Goal: Task Accomplishment & Management: Complete application form

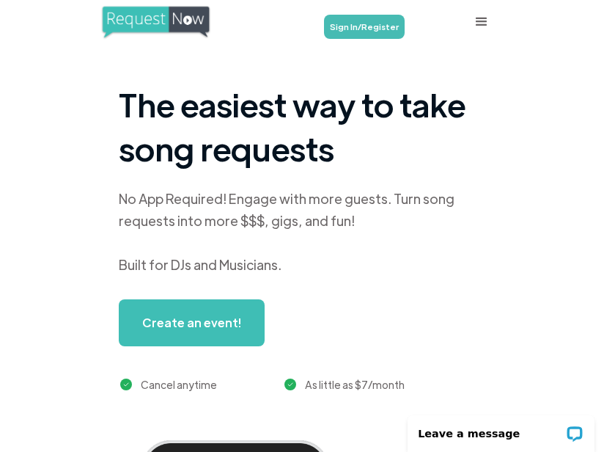
click at [379, 15] on link "Sign In/Register" at bounding box center [364, 27] width 81 height 24
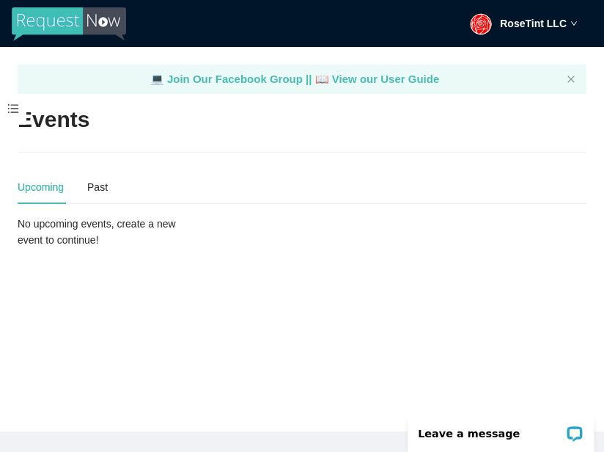
click at [18, 114] on span at bounding box center [13, 109] width 26 height 31
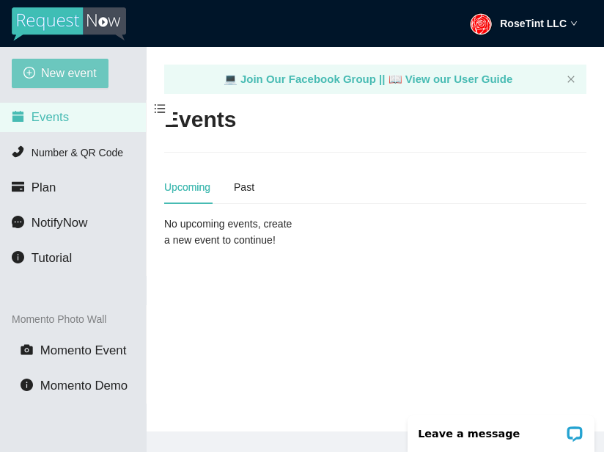
click at [80, 79] on span "New event" at bounding box center [69, 73] width 56 height 18
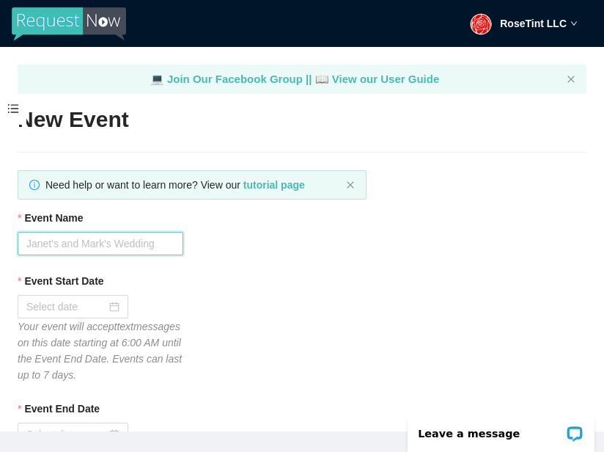
click at [77, 237] on input "Event Name" at bounding box center [101, 243] width 166 height 23
type input "SuperStar Karaoke"
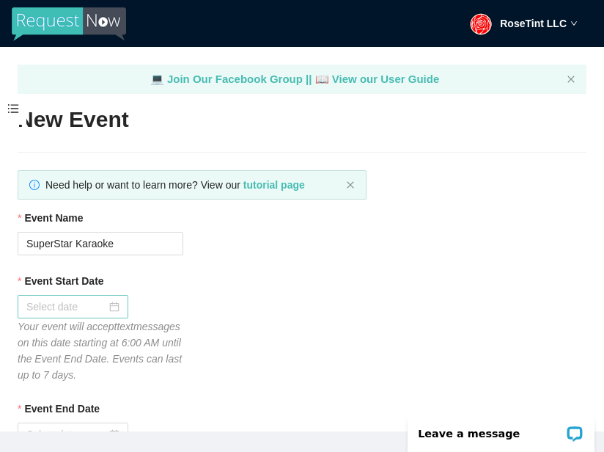
click at [81, 309] on input "Event Start Date" at bounding box center [66, 306] width 80 height 16
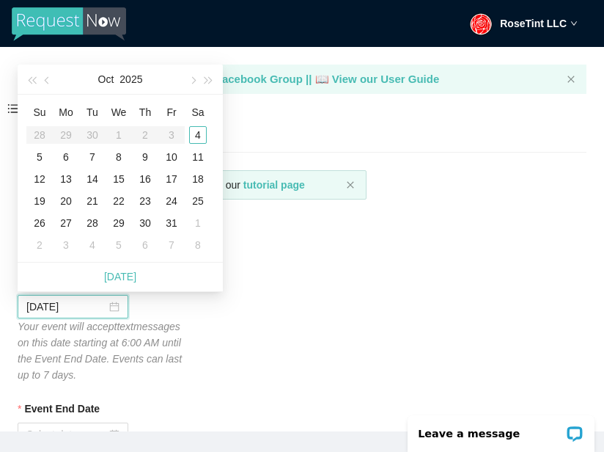
type input "[DATE]"
click at [199, 133] on div "4" at bounding box center [198, 135] width 18 height 18
type input "[DATE]"
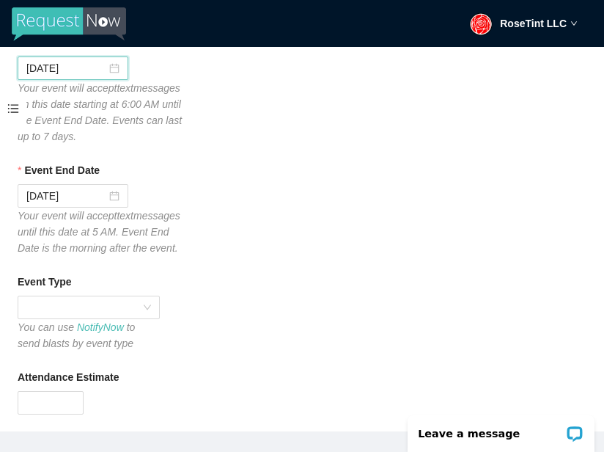
scroll to position [241, 0]
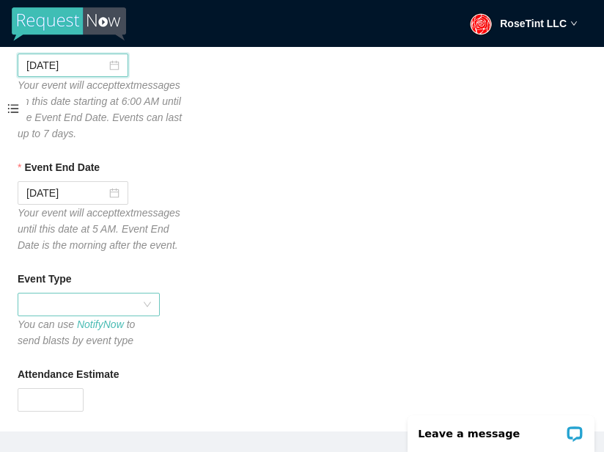
click at [46, 315] on span at bounding box center [88, 304] width 125 height 22
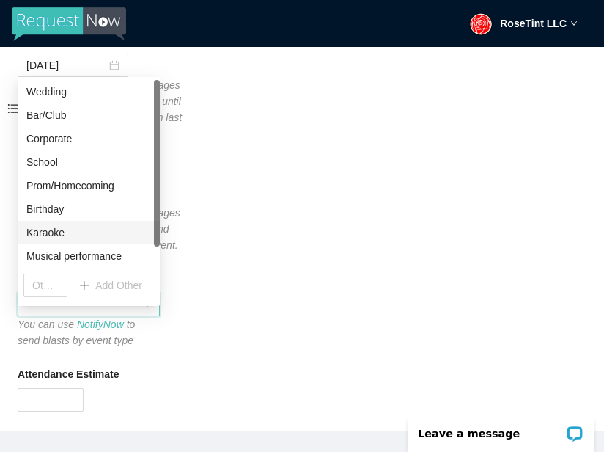
click at [89, 234] on div "Karaoke" at bounding box center [88, 232] width 125 height 16
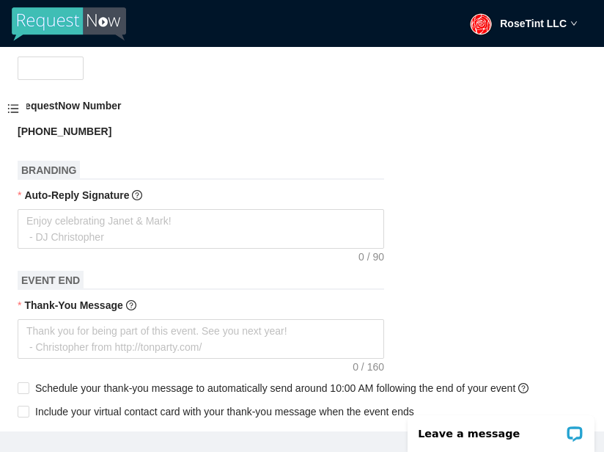
scroll to position [567, 0]
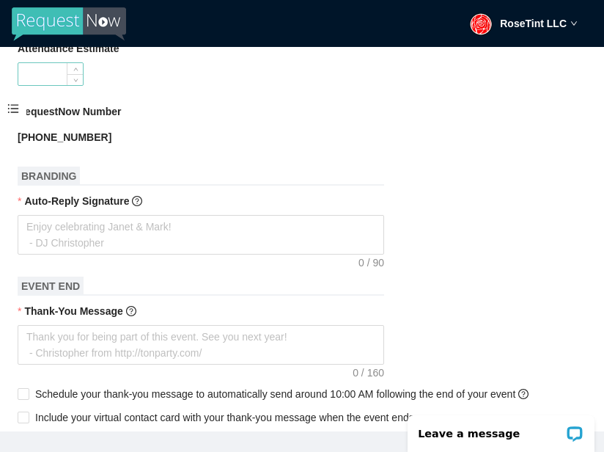
click at [53, 85] on input "Attendance Estimate" at bounding box center [50, 74] width 65 height 22
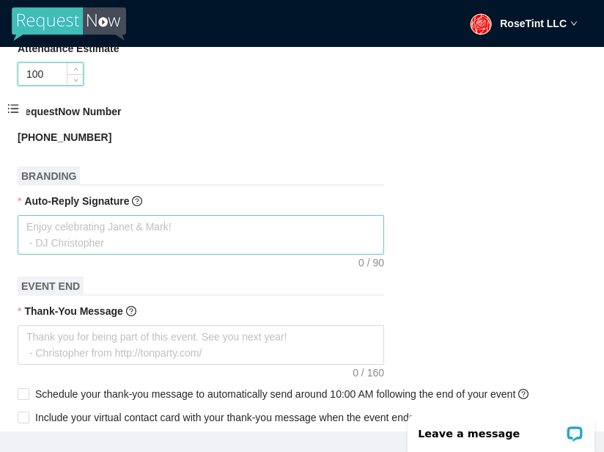
type input "100"
click at [85, 249] on textarea "Auto-Reply Signature" at bounding box center [201, 235] width 367 height 40
type textarea "G"
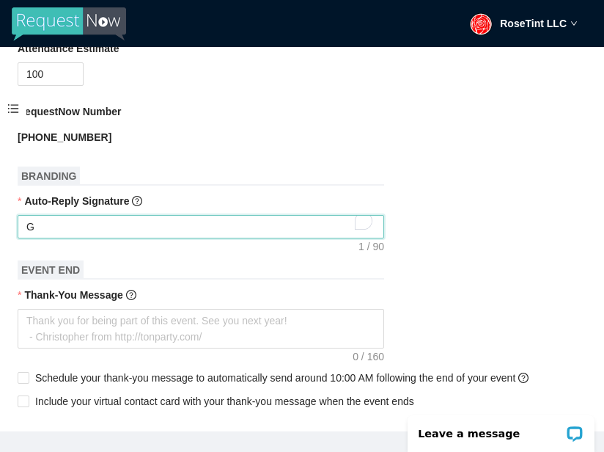
type textarea "Ge"
type textarea "Get"
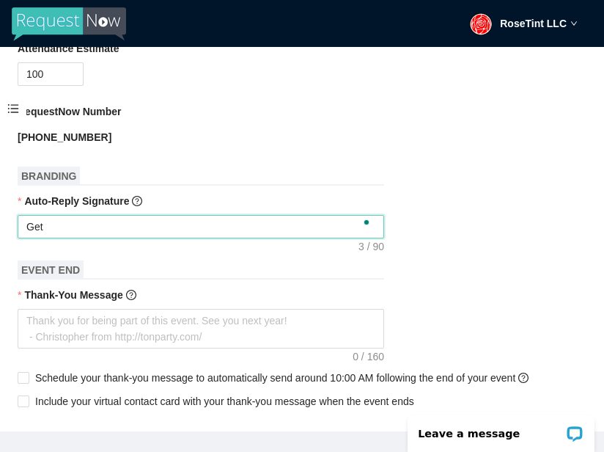
type textarea "Get"
type textarea "Get R"
type textarea "Get Re"
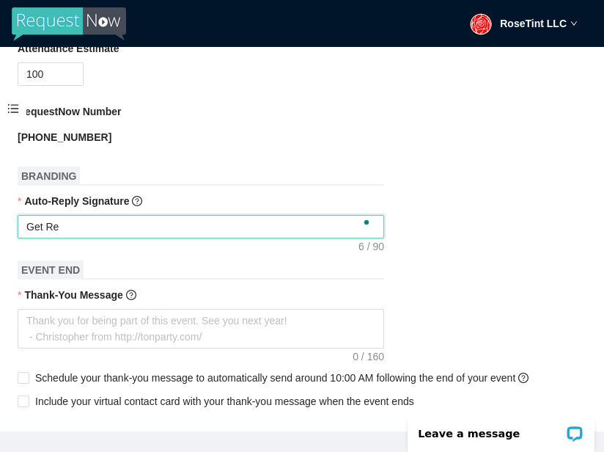
type textarea "Get Rea"
type textarea "Get Read"
type textarea "Get Readf"
type textarea "Get Readfy"
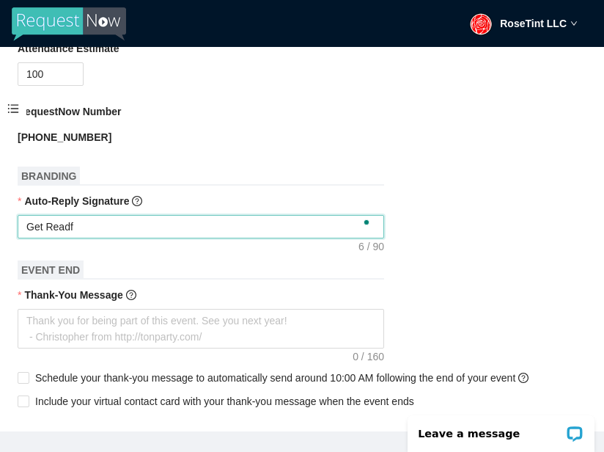
type textarea "Get Readfy"
type textarea "Get Readfy T"
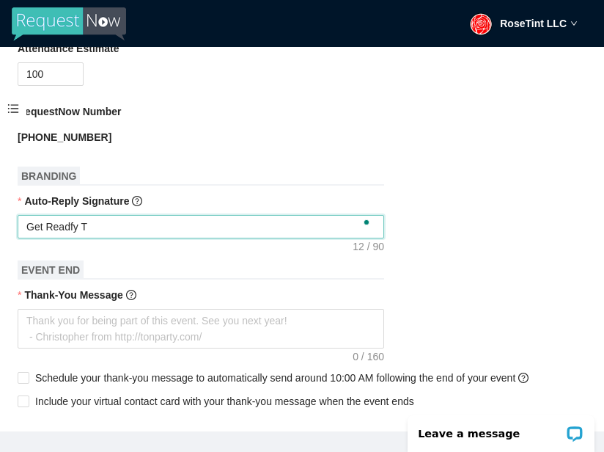
type textarea "Get Readfy To"
type textarea "Get Readfy To R"
type textarea "Get Readfy To Ro"
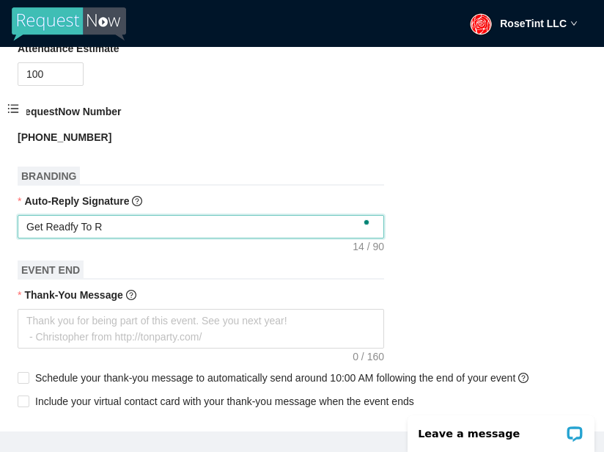
type textarea "Get Readfy To Ro"
type textarea "Get Readfy To Roc"
type textarea "Get Readfy To Rock"
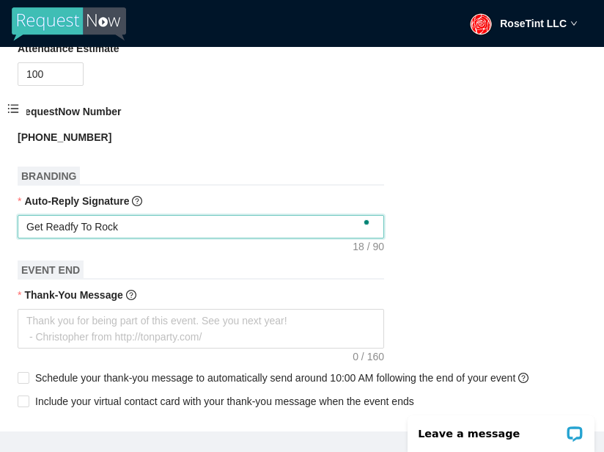
type textarea "Get Readfy To Rock"
type textarea "Get Readfy To Rock T"
type textarea "Get Readfy To Rock Th"
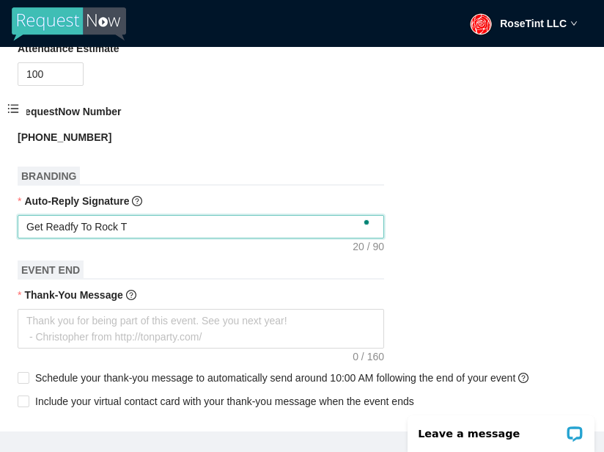
type textarea "Get Readfy To Rock Th"
type textarea "Get Readfy To Rock The"
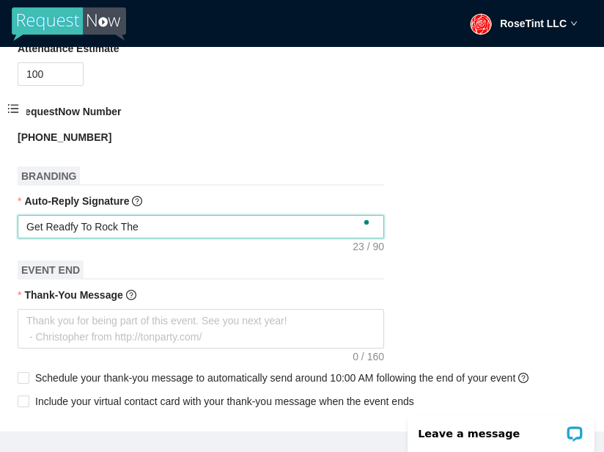
type textarea "Get Readfy To Rock The S"
type textarea "Get Readfy To Rock The St"
type textarea "Get Readfy To Rock The Sta"
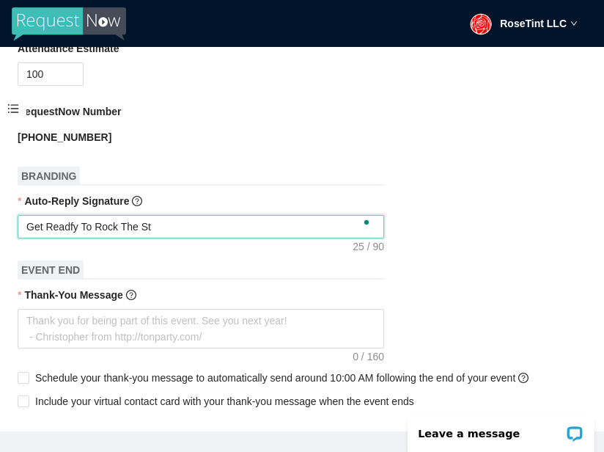
type textarea "Get Readfy To Rock The Sta"
type textarea "Get Readfy To Rock The Stag"
type textarea "Get Readfy To Rock The Stage"
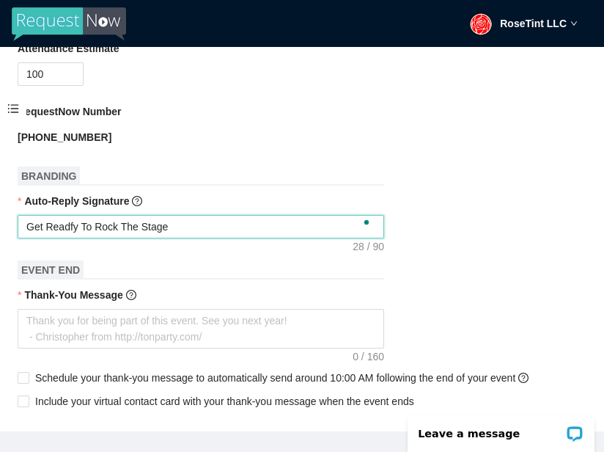
type textarea "Get Readfy To Rock The Stage!"
type textarea "Get Readfy To Rock The Stage!!"
type textarea "Get Readfy To Rock The Stage!!!"
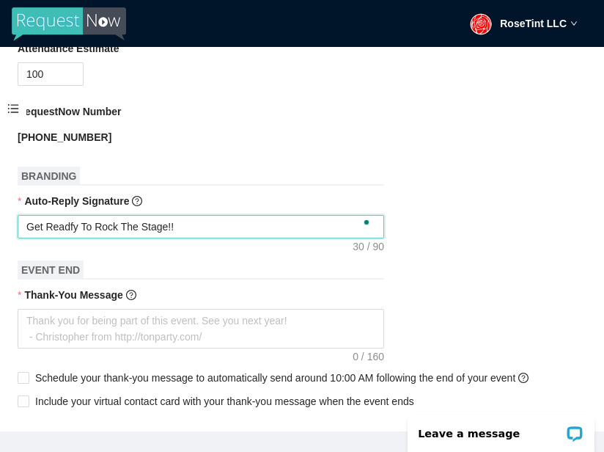
type textarea "Get Readfy To Rock The Stage!!!"
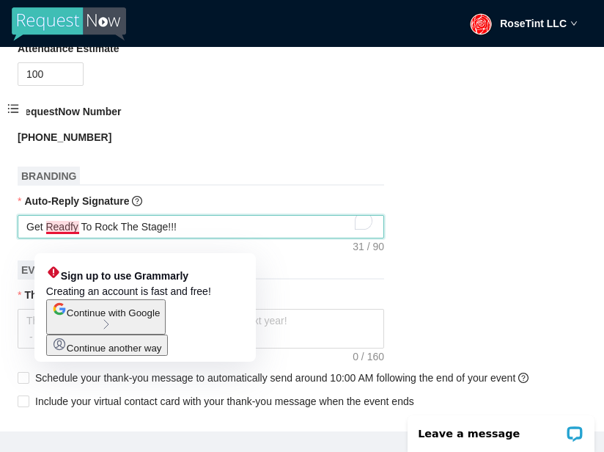
click at [78, 238] on textarea "Get Readfy To Rock The Stage!!!" at bounding box center [201, 226] width 367 height 23
click at [70, 238] on textarea "Get Readfy To Rock The Stage!!!" at bounding box center [201, 226] width 367 height 23
type textarea "Get ReadRfy To Rock The Stage!!!"
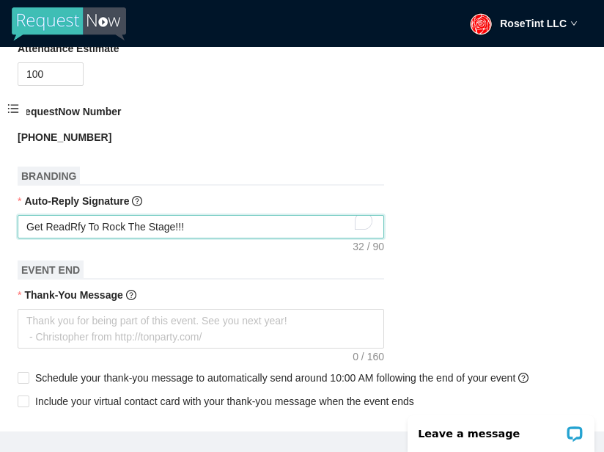
type textarea "Get Readfy To Rock The Stage!!!"
type textarea "Get Ready To Rock The Stage!!!"
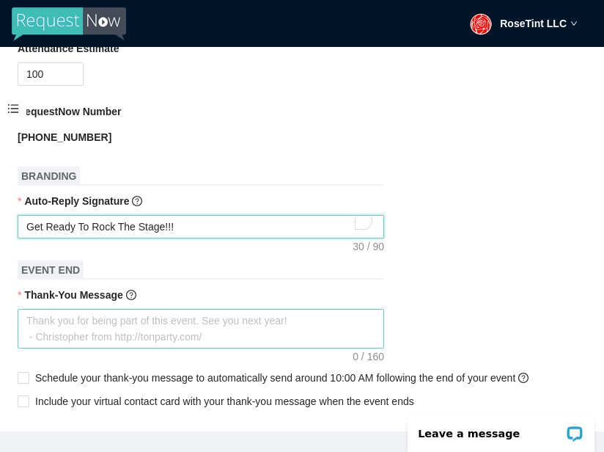
type textarea "Get Ready To Rock The Stage!!!"
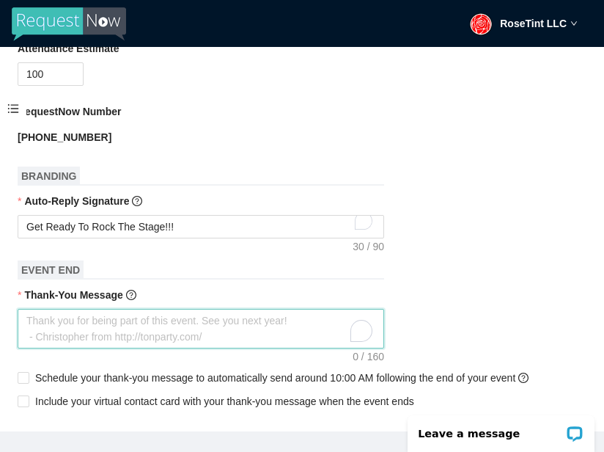
click at [59, 348] on textarea "Thank-You Message" at bounding box center [201, 329] width 367 height 40
type textarea "T"
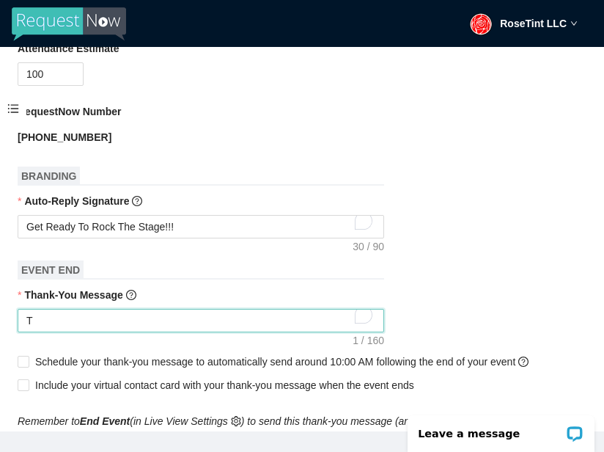
type textarea "Th"
type textarea "Tha"
type textarea "Than"
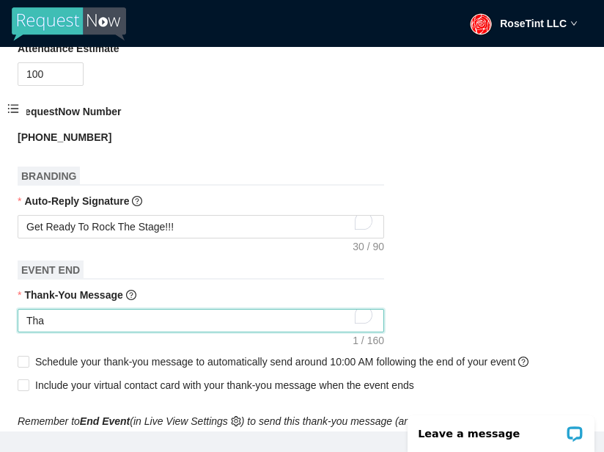
type textarea "Than"
type textarea "Thann"
type textarea "Thannk"
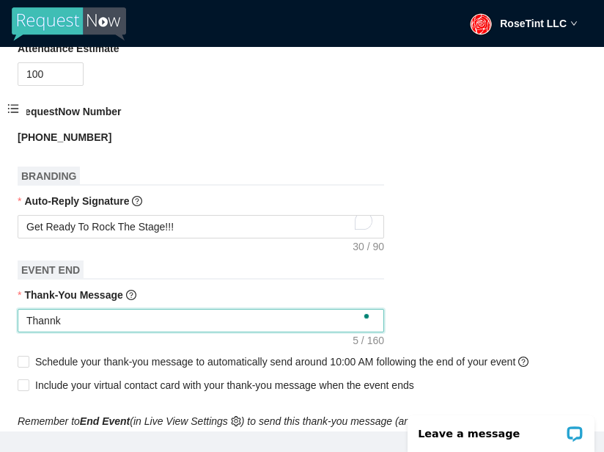
type textarea "Thannks"
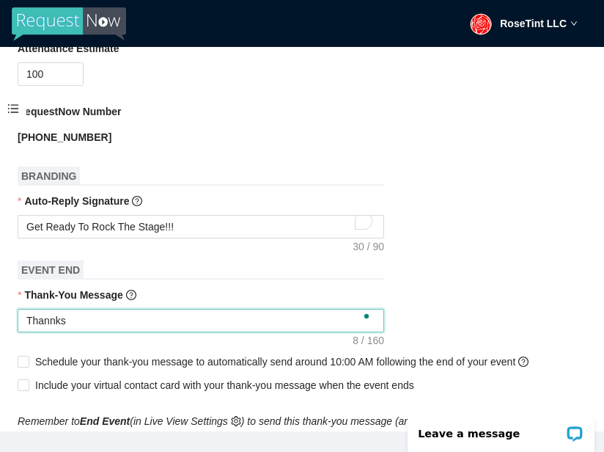
type textarea "Thannks"
type textarea "Thannk"
type textarea "Thann"
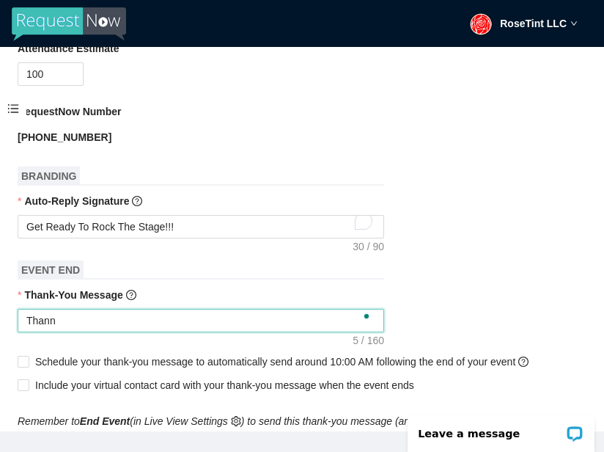
type textarea "Than"
type textarea "Thank"
type textarea "Thanks"
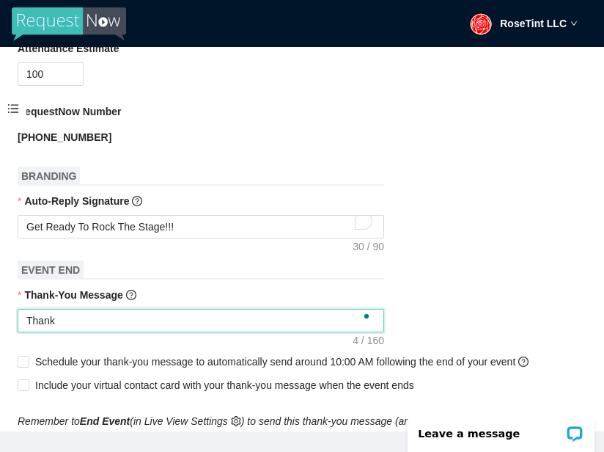
type textarea "Thanks"
type textarea "Thanks f"
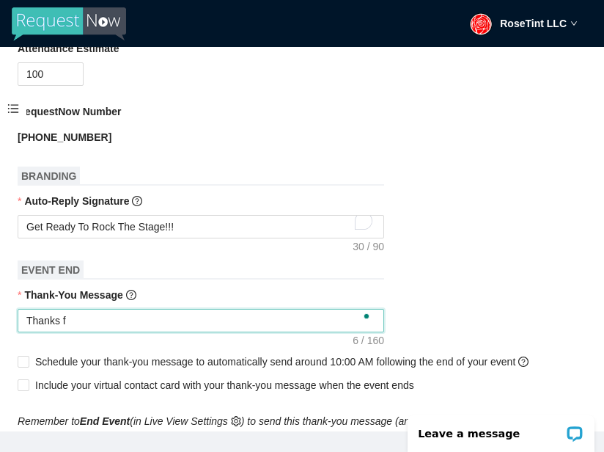
type textarea "Thanks fo"
type textarea "Thanks for"
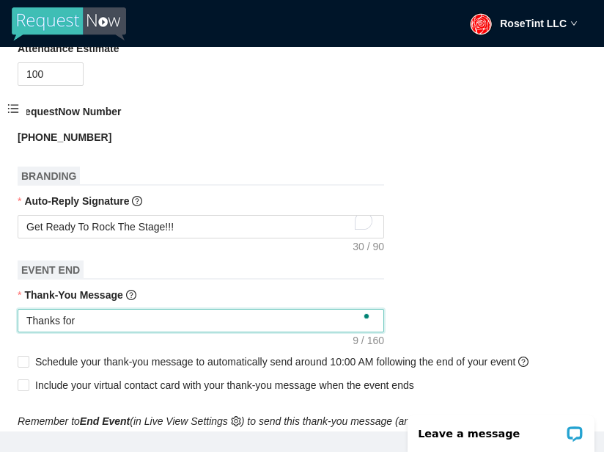
type textarea "Thanks for"
type textarea "Thanks for c"
type textarea "Thanks for co"
type textarea "Thanks for com"
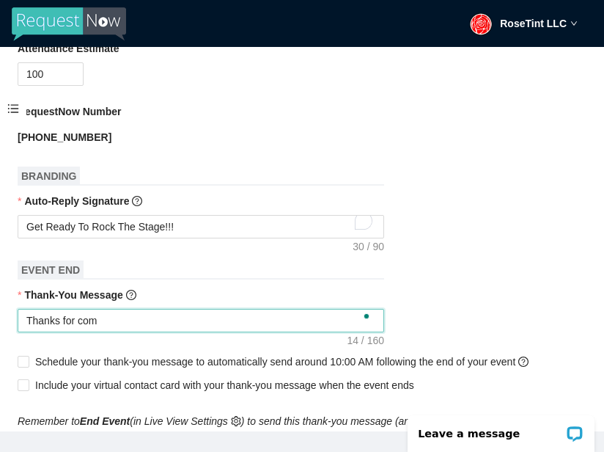
type textarea "Thanks for comi"
type textarea "Thanks for comin"
type textarea "Thanks for coming"
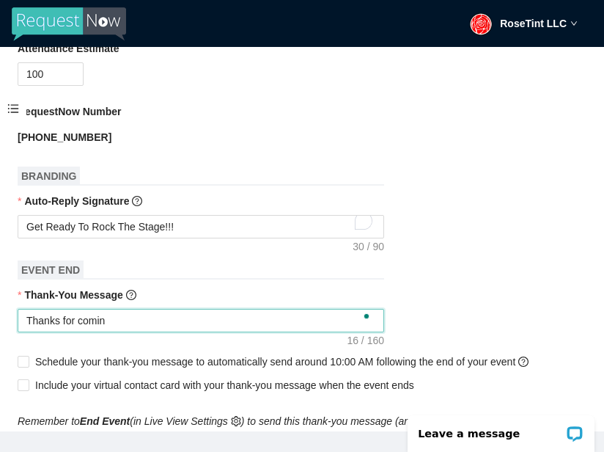
type textarea "Thanks for coming"
type textarea "Thanks for coming o"
type textarea "Thanks for coming ou"
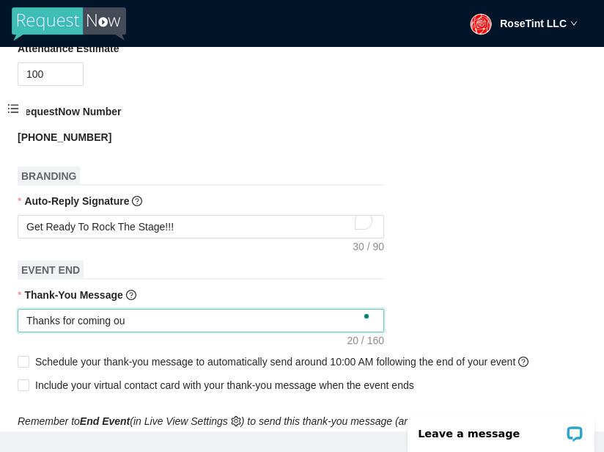
type textarea "Thanks for coming out"
type textarea "Thanks for coming out t"
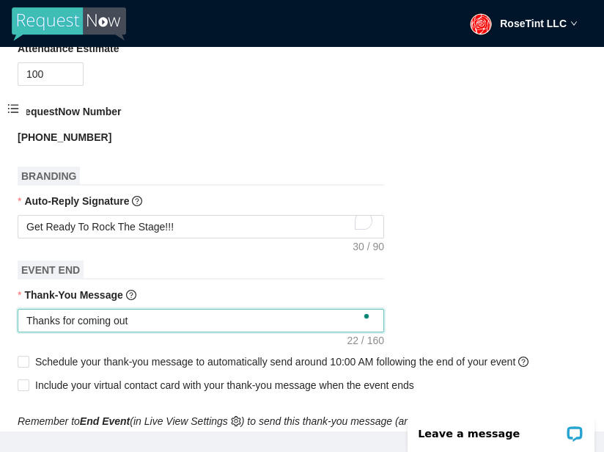
type textarea "Thanks for coming out t"
type textarea "Thanks for coming out to"
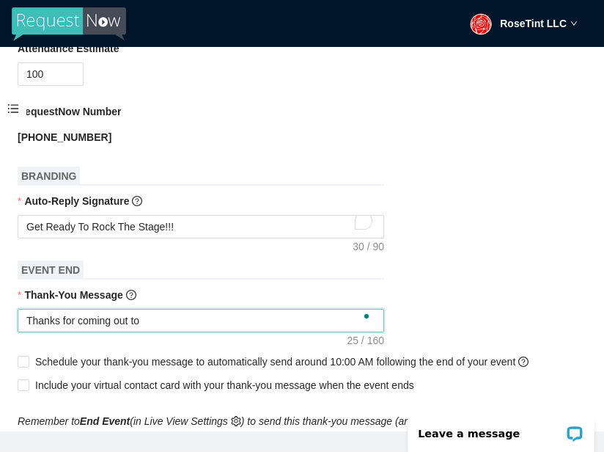
type textarea "Thanks for coming out to S"
type textarea "Thanks for coming out to [GEOGRAPHIC_DATA]"
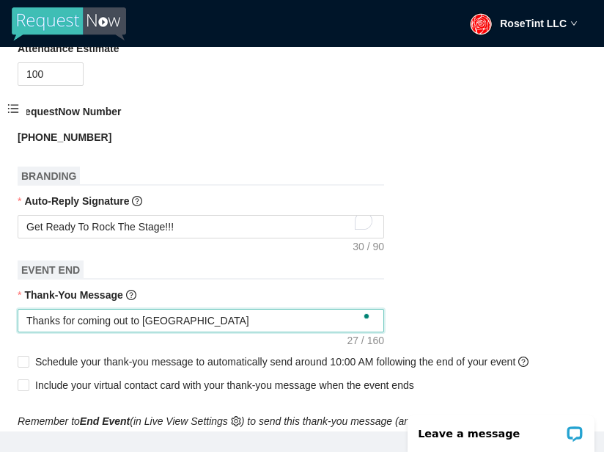
type textarea "Thanks for coming out to [GEOGRAPHIC_DATA]"
type textarea "Thanks for coming out to Super"
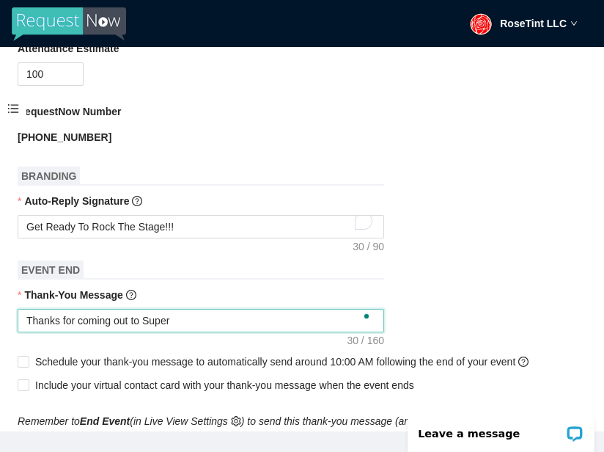
type textarea "Thanks for coming out to Supers"
type textarea "Thanks for coming out to Superst"
type textarea "Thanks for coming out to Supersta"
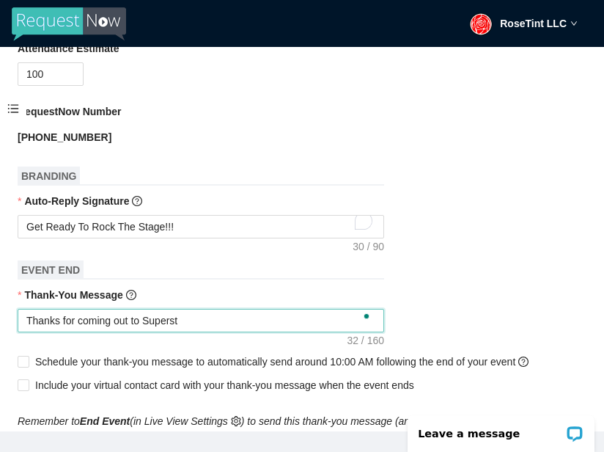
type textarea "Thanks for coming out to Supersta"
type textarea "Thanks for coming out to Superstar"
type textarea "Thanks for coming out to Superstar K"
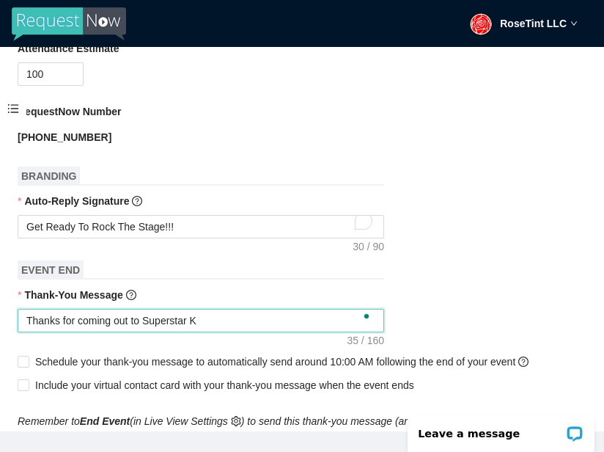
type textarea "Thanks for coming out to Superstar [PERSON_NAME]"
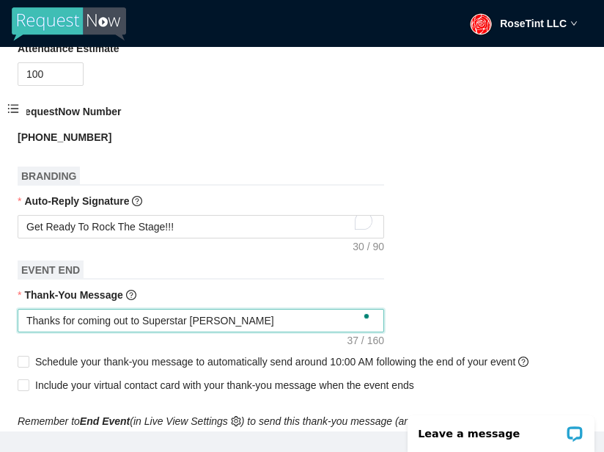
type textarea "Thanks for coming out to Superstar [PERSON_NAME]"
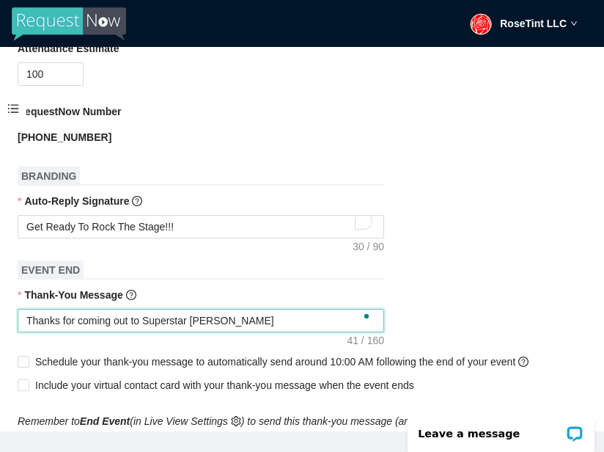
type textarea "Thanks for coming out to Superstar [PERSON_NAME]"
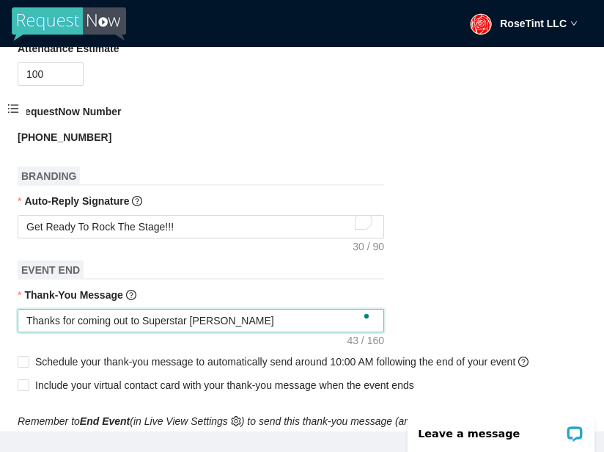
type textarea "Thanks for coming out to Superstar [PERSON_NAME]"
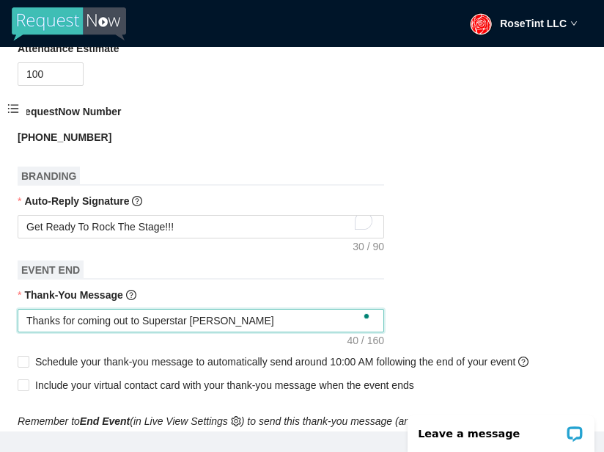
type textarea "Thanks for coming out to Superstar [PERSON_NAME]"
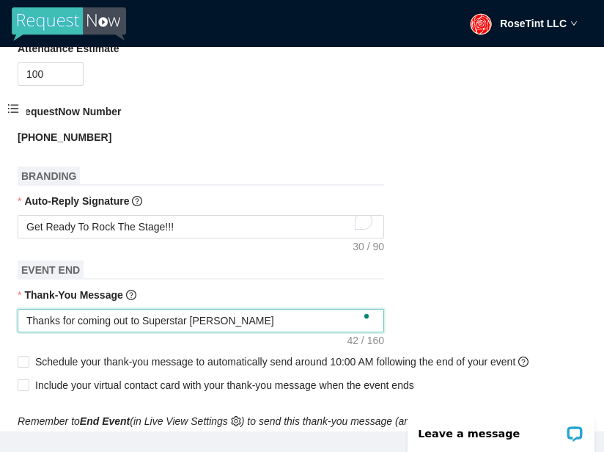
type textarea "Thanks for coming out to Superstar [PERSON_NAME]"
type textarea "Thanks for coming out to Superstar [PERSON_NAME] a"
type textarea "Thanks for coming out to Superstar [PERSON_NAME] at"
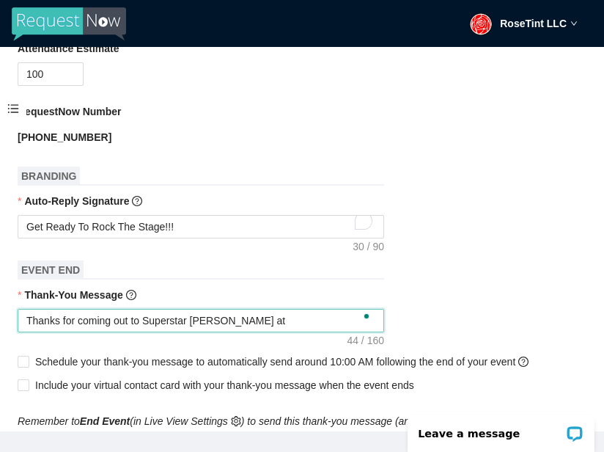
type textarea "Thanks for coming out to Superstar [PERSON_NAME] at"
type textarea "Thanks for coming out to Superstar Karaoke at D"
type textarea "Thanks for coming out to Superstar Karaoke at Da"
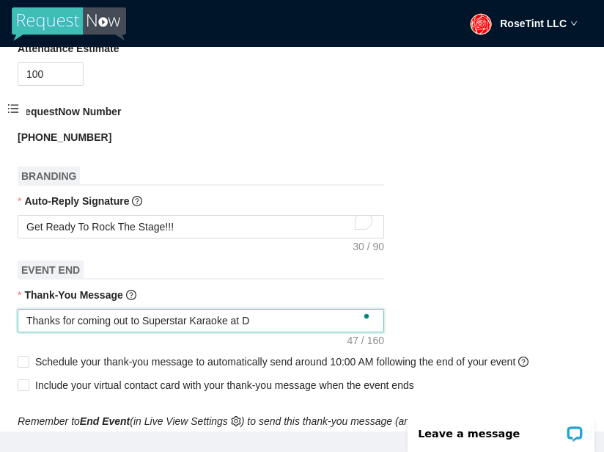
type textarea "Thanks for coming out to Superstar Karaoke at Da"
type textarea "Thanks for coming out to Superstar [PERSON_NAME] at Dav"
type textarea "Thanks for coming out to Superstar [PERSON_NAME] at [PERSON_NAME]"
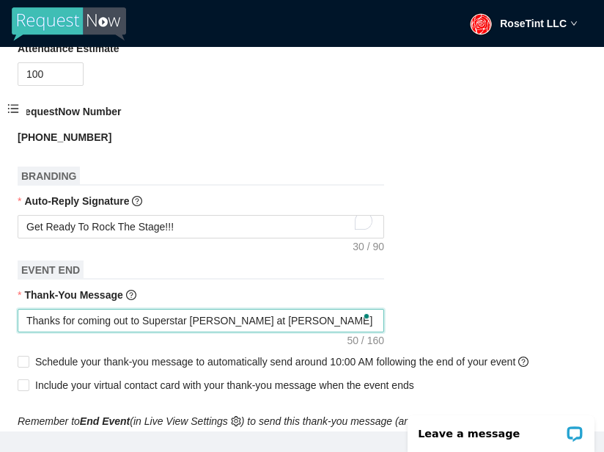
type textarea "Thanks for coming out to Superstar [PERSON_NAME] at [PERSON_NAME]"
type textarea "Thanks for coming out to Superstar [PERSON_NAME] at [PERSON_NAME]!"
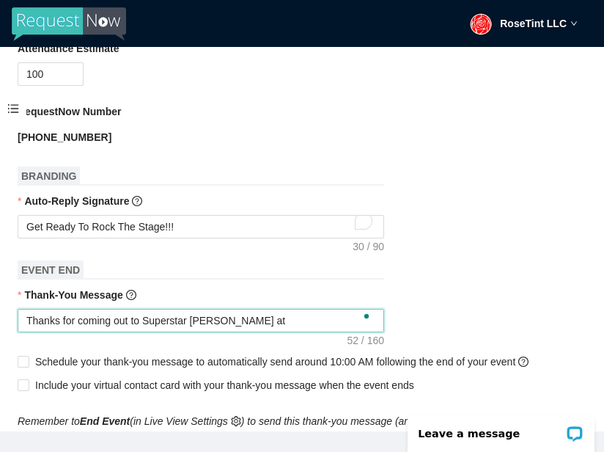
type textarea "Thanks for coming out to Superstar [PERSON_NAME] at [PERSON_NAME]!"
type textarea "Thanks for coming out to Superstar [PERSON_NAME] at [PERSON_NAME]! W"
type textarea "Thanks for coming out to Superstar [PERSON_NAME] at [PERSON_NAME]! We"
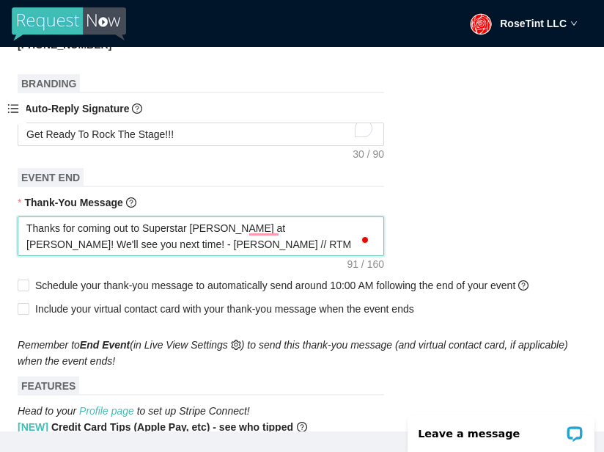
scroll to position [663, 0]
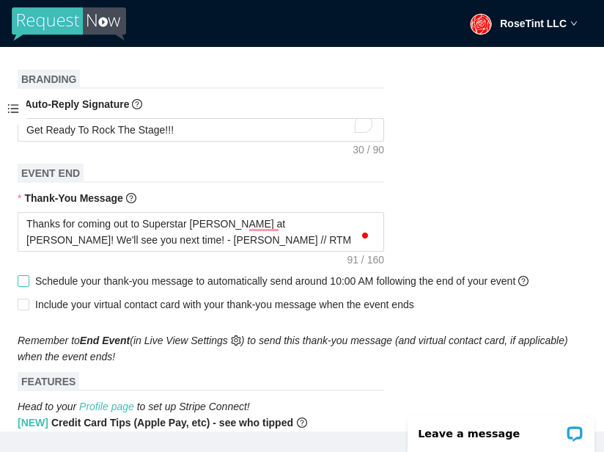
click at [78, 289] on span "Schedule your thank-you message to automatically send around 10:00 AM following…" at bounding box center [281, 281] width 505 height 16
click at [28, 285] on input "Schedule your thank-you message to automatically send around 10:00 AM following…" at bounding box center [23, 280] width 10 height 10
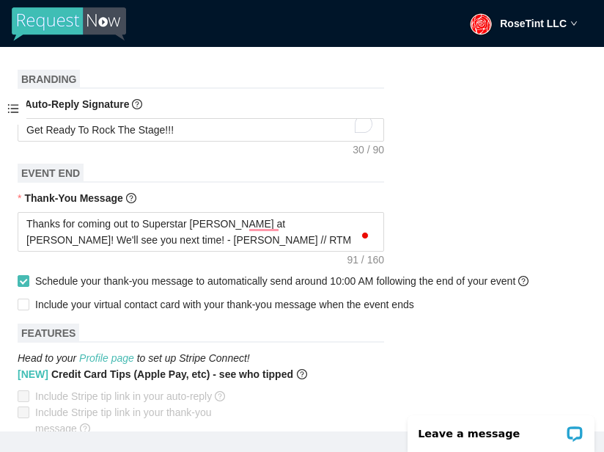
click at [66, 339] on form "Event Name SuperStar Karaoke Event Start Date [DATE] Your event will accept tex…" at bounding box center [302, 202] width 569 height 1313
click at [74, 312] on span "Include your virtual contact card with your thank-you message when the event en…" at bounding box center [224, 304] width 391 height 16
click at [28, 309] on input "Include your virtual contact card with your thank-you message when the event en…" at bounding box center [23, 303] width 10 height 10
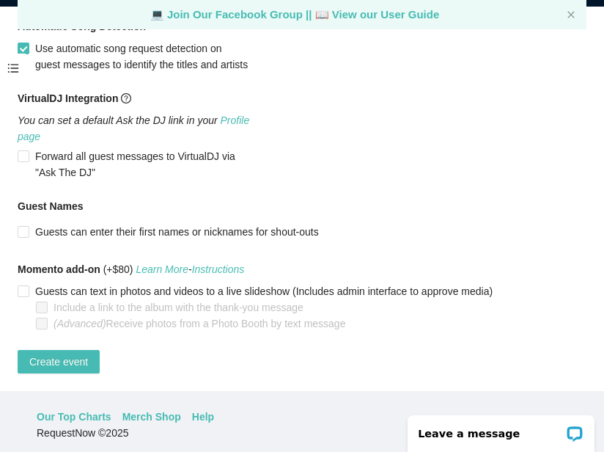
scroll to position [47, 0]
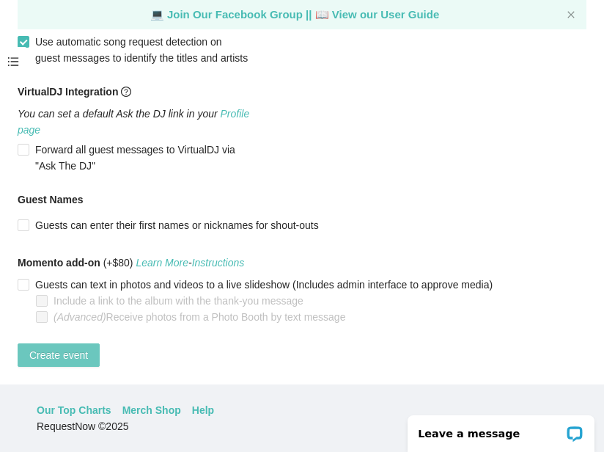
click at [60, 349] on span "Create event" at bounding box center [58, 355] width 59 height 16
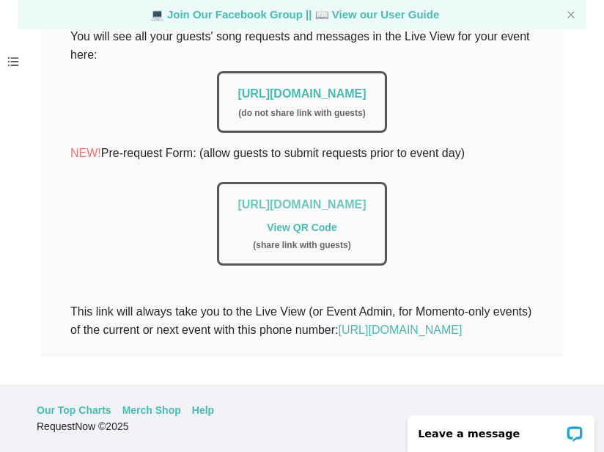
scroll to position [368, 0]
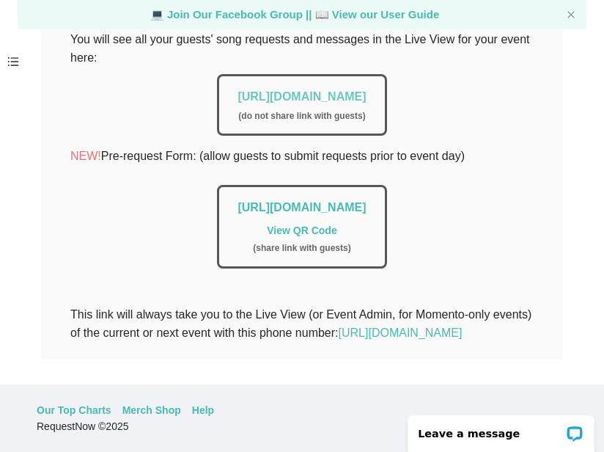
click at [270, 95] on link "[URL][DOMAIN_NAME]" at bounding box center [302, 96] width 128 height 12
